Goal: Task Accomplishment & Management: Use online tool/utility

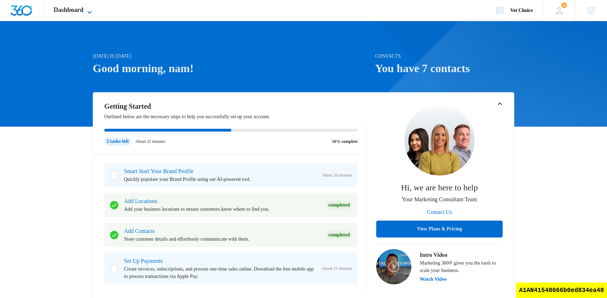
click at [82, 11] on span "Dashboard" at bounding box center [69, 9] width 30 height 7
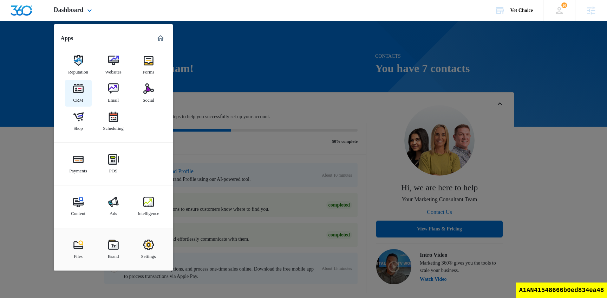
click at [77, 103] on link "CRM" at bounding box center [78, 93] width 27 height 27
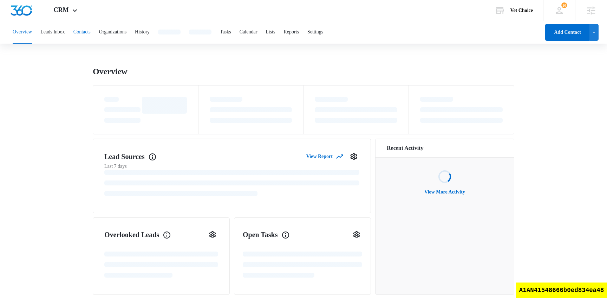
click at [91, 28] on button "Contacts" at bounding box center [81, 32] width 17 height 22
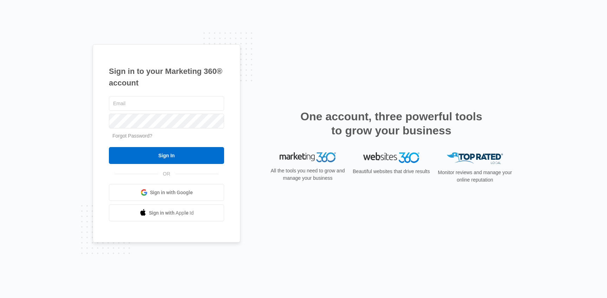
type input "[EMAIL_ADDRESS][PERSON_NAME][DOMAIN_NAME]"
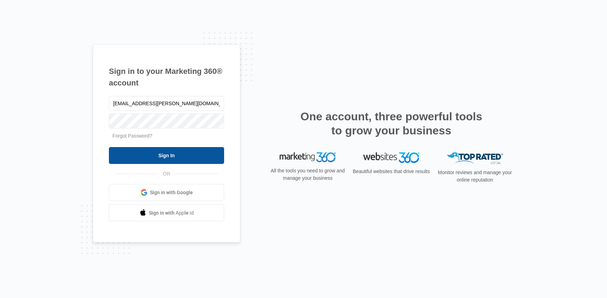
click at [156, 158] on input "Sign In" at bounding box center [166, 155] width 115 height 17
